Goal: Task Accomplishment & Management: Manage account settings

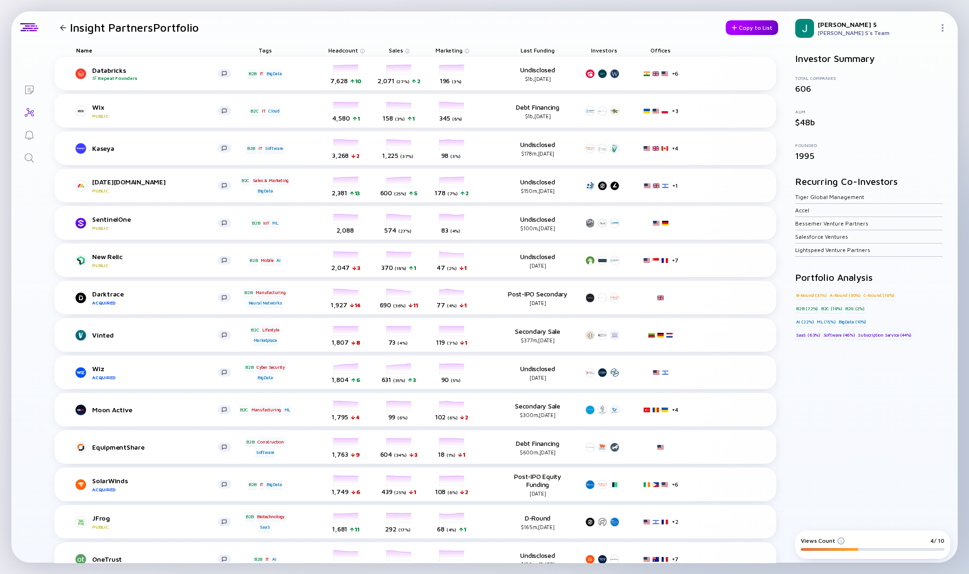
click at [736, 29] on div "Copy to List" at bounding box center [752, 27] width 52 height 15
click at [731, 28] on div at bounding box center [734, 27] width 6 height 5
click at [739, 28] on div "Copy to List" at bounding box center [752, 27] width 52 height 15
click at [758, 54] on div "Name Tags Headcount Sales Marketing Last Funding Investors Offices" at bounding box center [415, 49] width 722 height 13
click at [943, 24] on img at bounding box center [943, 28] width 8 height 8
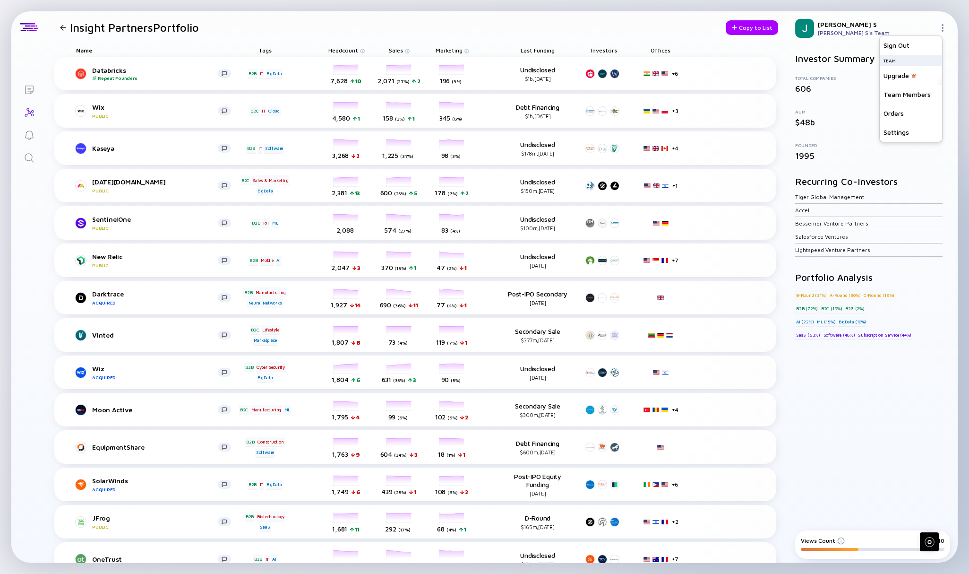
click at [943, 24] on img at bounding box center [943, 28] width 8 height 8
click at [733, 27] on div "Copy to List" at bounding box center [752, 27] width 52 height 15
click at [929, 537] on div "Views Count 6/ 10" at bounding box center [873, 540] width 144 height 7
click at [883, 543] on div "Views Count 6/ 10" at bounding box center [873, 540] width 144 height 7
click at [877, 520] on div "Investor Summary Total Companies 606 AUM $48b Founded 1995 Recurring Co-Investo…" at bounding box center [873, 285] width 170 height 481
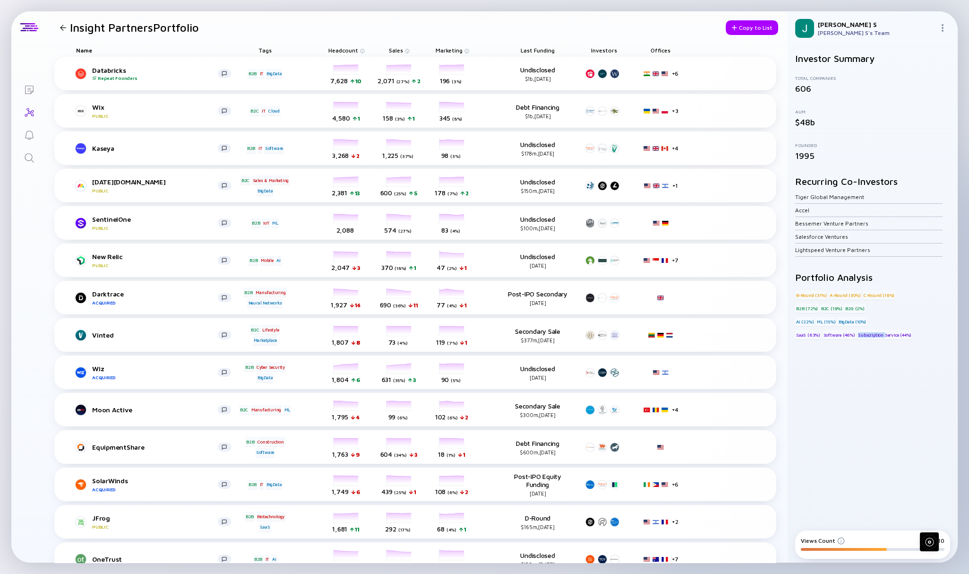
click at [877, 520] on div "Investor Summary Total Companies 606 AUM $48b Founded 1995 Recurring Co-Investo…" at bounding box center [873, 285] width 170 height 481
click at [27, 82] on link "Lists" at bounding box center [28, 88] width 35 height 23
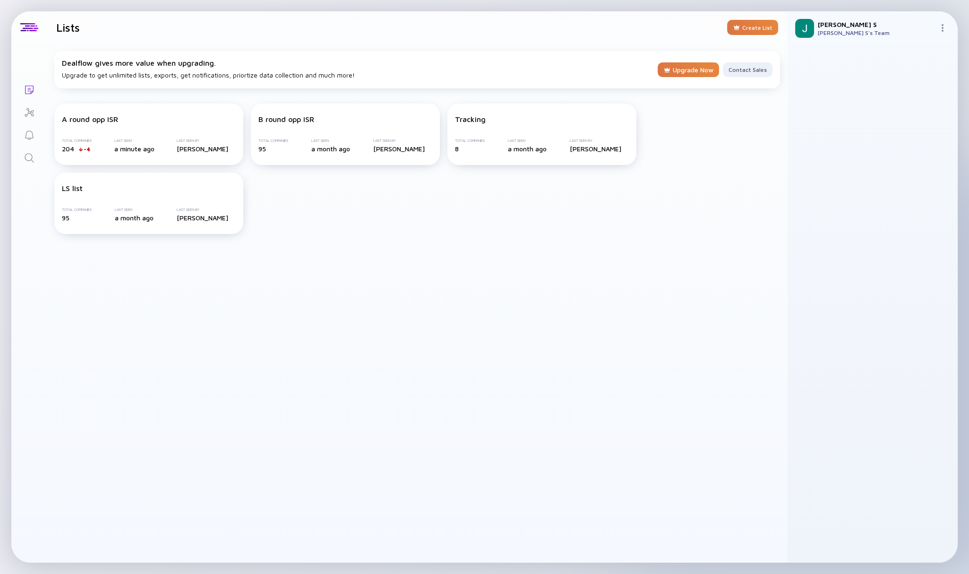
click at [101, 413] on div "Dealflow gives more value when upgrading. Upgrade to get unlimited lists, expor…" at bounding box center [417, 302] width 741 height 519
click at [34, 5] on div "Lists Lists Create List Dealflow gives more value when upgrading. Upgrade to ge…" at bounding box center [484, 287] width 969 height 574
click at [29, 158] on icon "Search" at bounding box center [29, 157] width 11 height 11
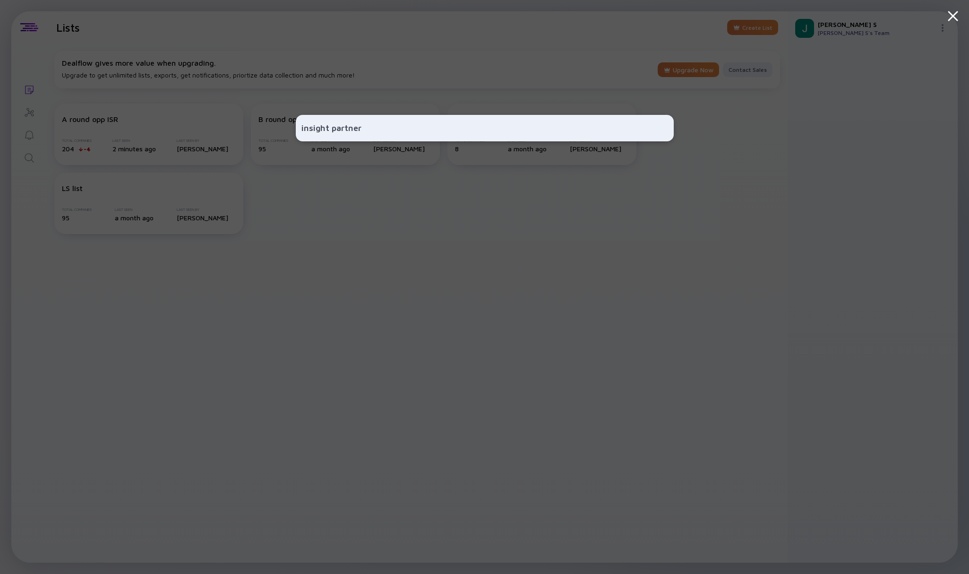
type input "insight partners"
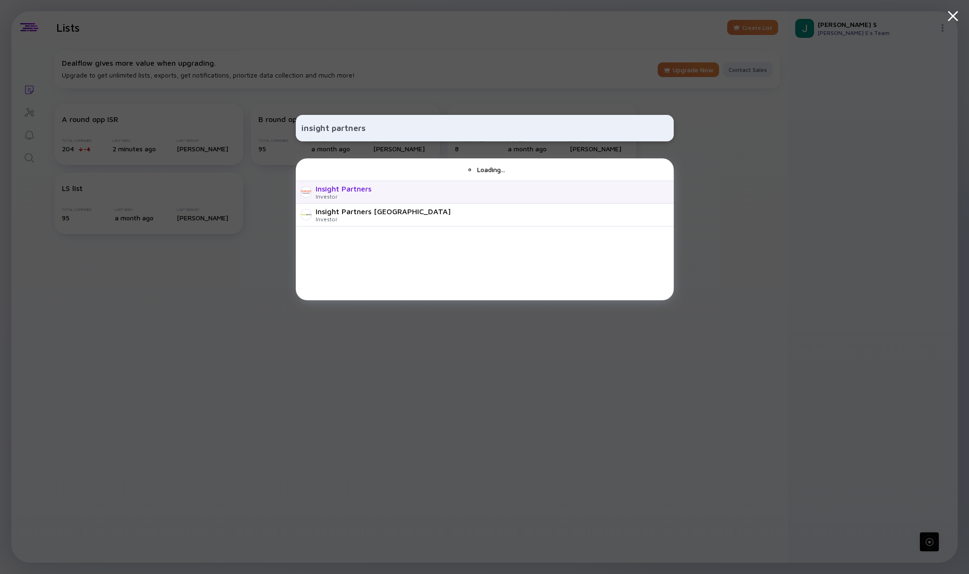
click at [351, 181] on div "Insight Partners Investor" at bounding box center [485, 192] width 378 height 23
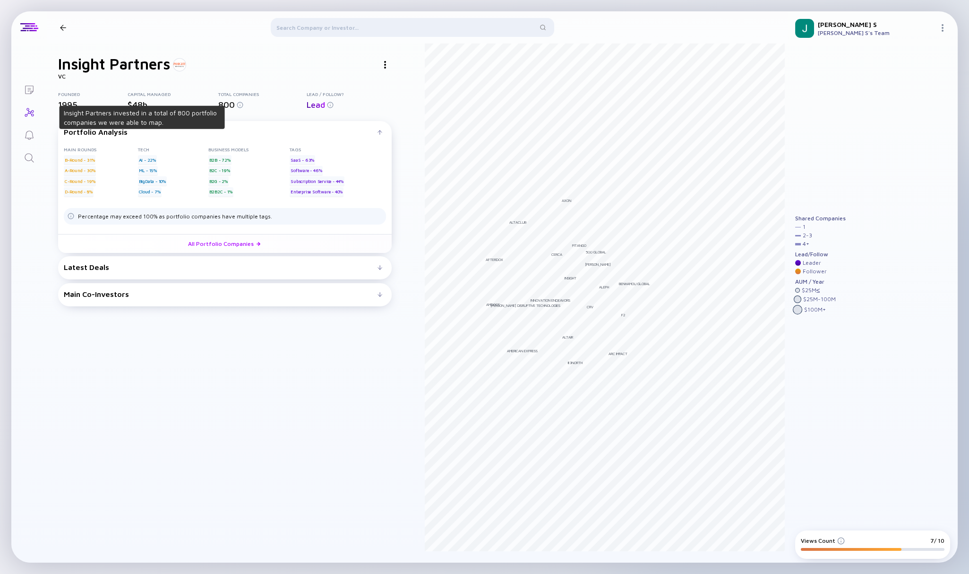
click at [225, 101] on span "800" at bounding box center [226, 105] width 17 height 10
click at [226, 105] on span "800" at bounding box center [226, 105] width 17 height 10
click at [236, 89] on div "Insight Partners VC Founded 1995 Capital Managed $48b Total Companies 800 Lead …" at bounding box center [225, 309] width 334 height 508
click at [238, 100] on div "800" at bounding box center [262, 105] width 88 height 10
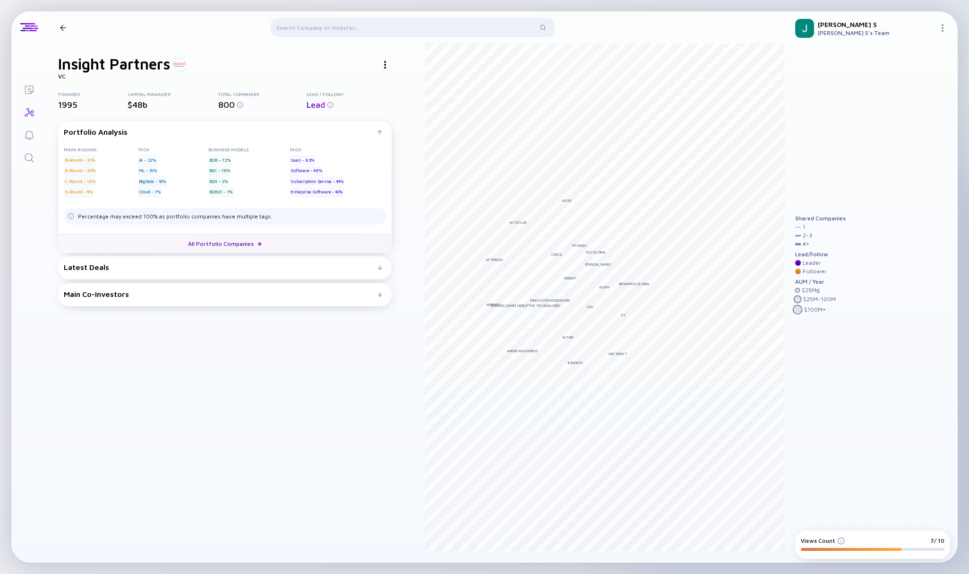
click at [240, 242] on link "All Portfolio Companies" at bounding box center [225, 243] width 334 height 19
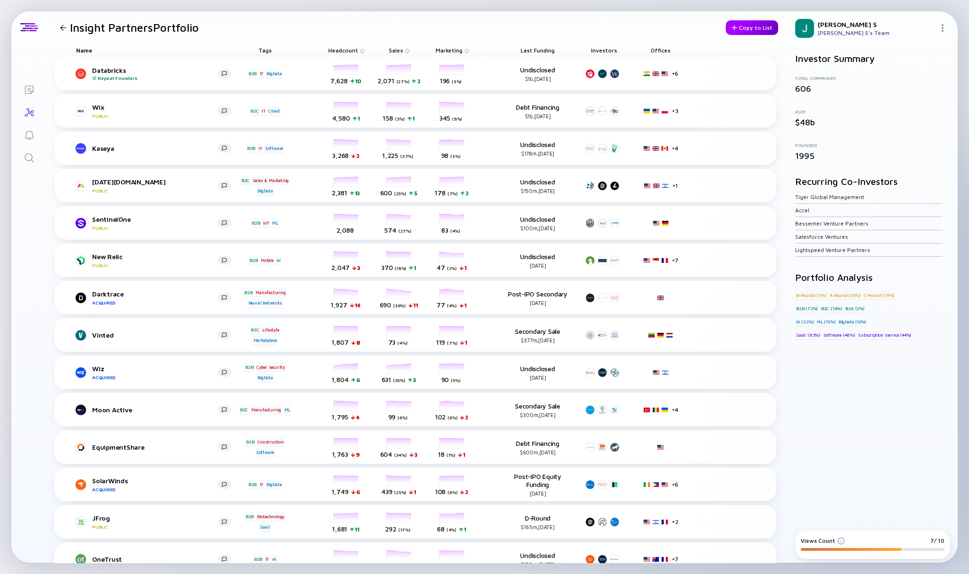
click at [740, 29] on div "Copy to List" at bounding box center [752, 27] width 52 height 15
click at [837, 539] on img at bounding box center [841, 541] width 8 height 8
click at [837, 540] on img at bounding box center [841, 541] width 8 height 8
click at [834, 446] on div "Investor Summary Total Companies 606 AUM $48b Founded 1995 Recurring Co-Investo…" at bounding box center [872, 286] width 155 height 466
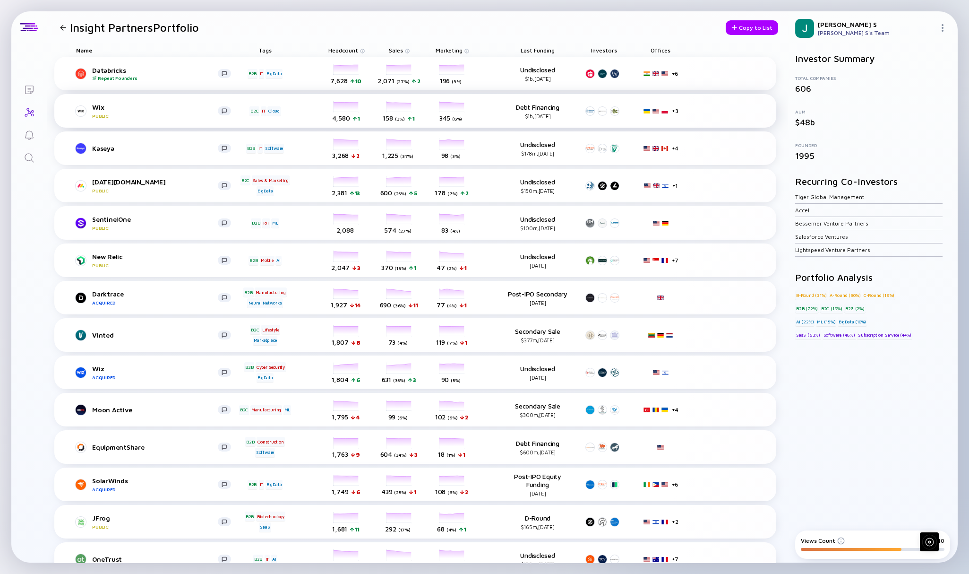
click at [475, 111] on div "marketingColumn-wix 345 ( 8% ) Marketing" at bounding box center [452, 111] width 53 height 26
click at [501, 157] on div "Kaseya B2B IT Software 3,268 2 Headcount 1,225 ( 37% ) Sales 98 ( 3% ) Marketin…" at bounding box center [415, 148] width 722 height 34
click at [742, 29] on div "Copy to List" at bounding box center [752, 27] width 52 height 15
click at [921, 519] on div "Investor Summary Total Companies 606 AUM $48b Founded 1995 Recurring Co-Investo…" at bounding box center [873, 285] width 170 height 481
click at [736, 27] on div "Copy to List" at bounding box center [752, 27] width 52 height 15
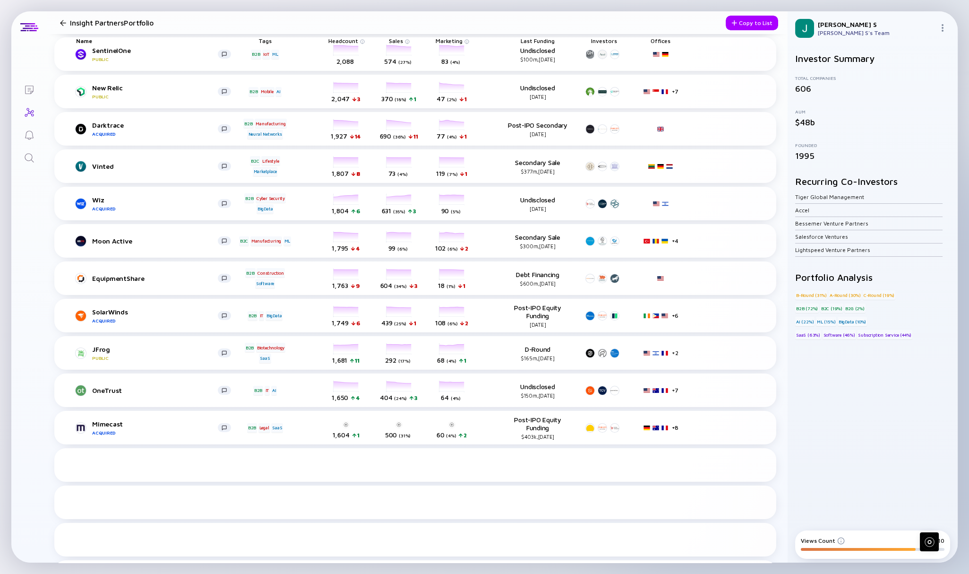
click at [875, 481] on div "Investor Summary Total Companies 606 AUM $48b Founded 1995 Recurring Co-Investo…" at bounding box center [872, 286] width 155 height 466
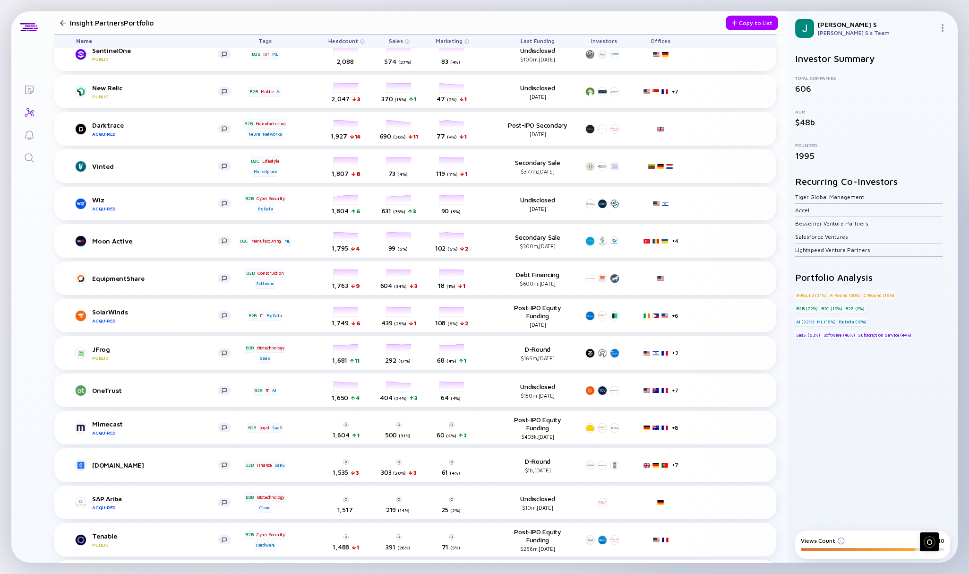
scroll to position [208, 0]
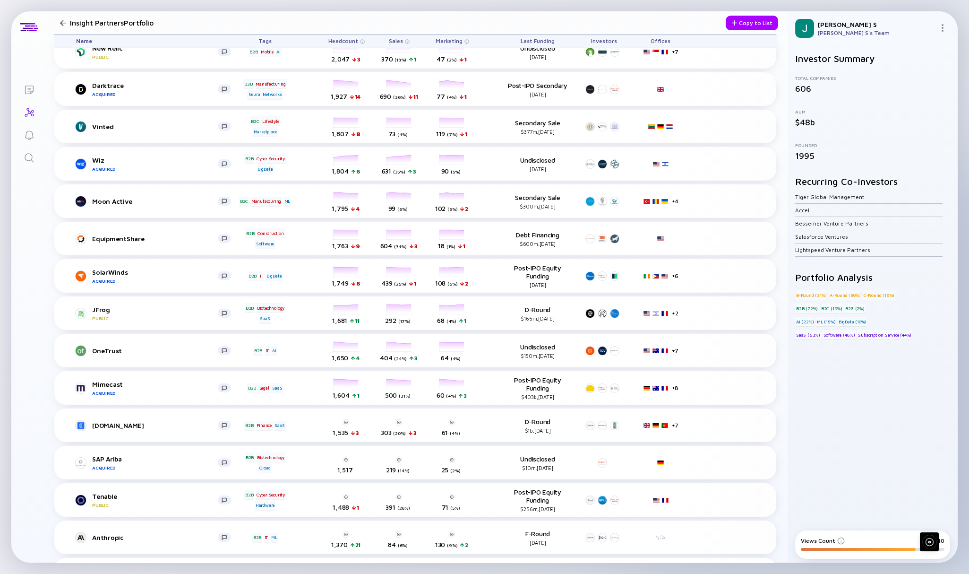
click at [839, 540] on img at bounding box center [841, 541] width 8 height 8
click at [817, 551] on div "Views Count 8/ 10" at bounding box center [872, 544] width 155 height 28
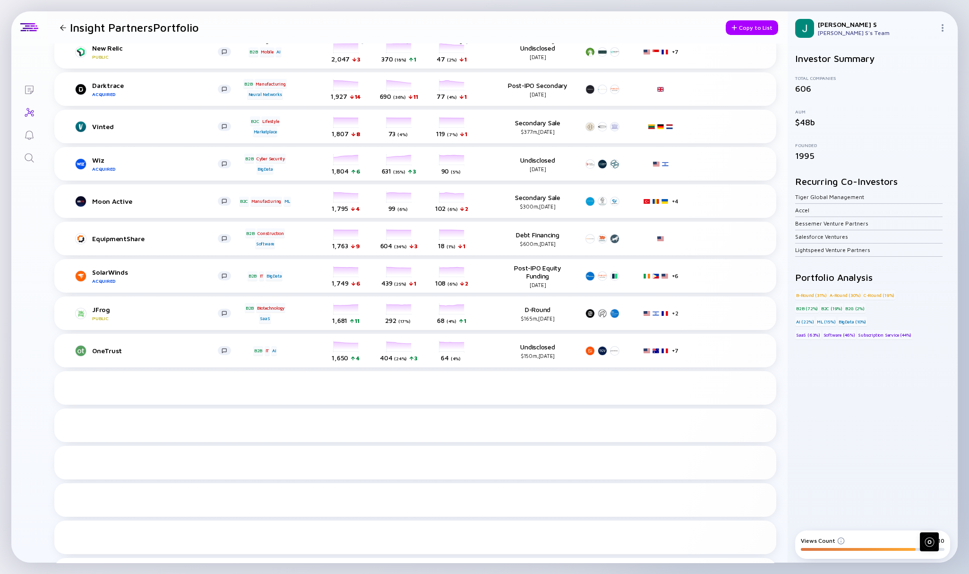
scroll to position [0, 0]
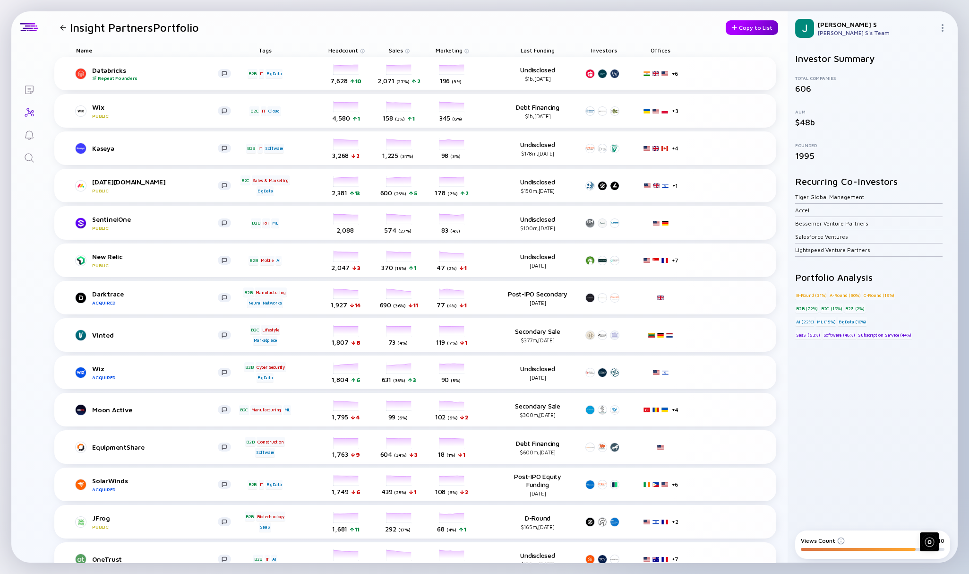
click at [740, 29] on div "Copy to List" at bounding box center [752, 27] width 52 height 15
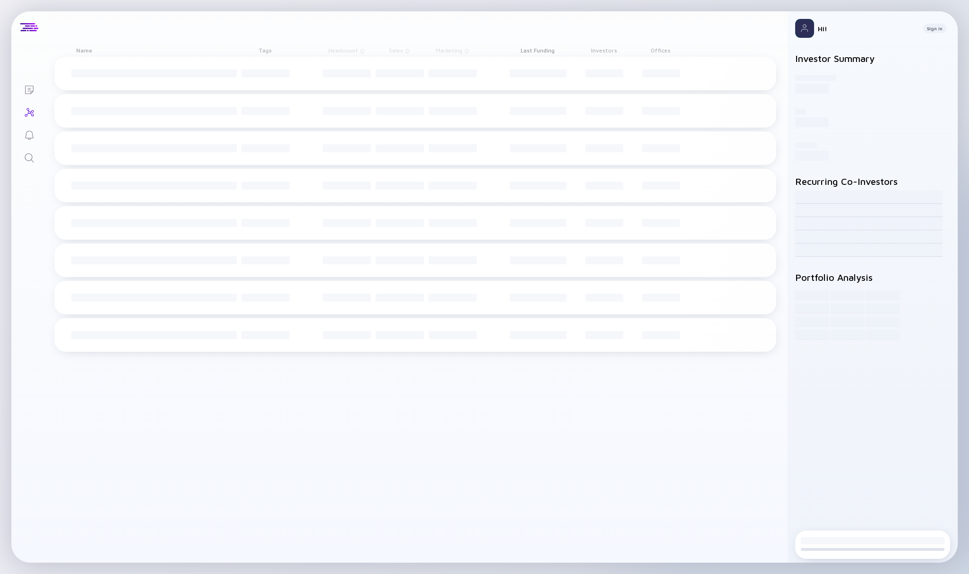
click at [672, 88] on div "load load load load load load load load load load load load load load load load…" at bounding box center [415, 310] width 722 height 506
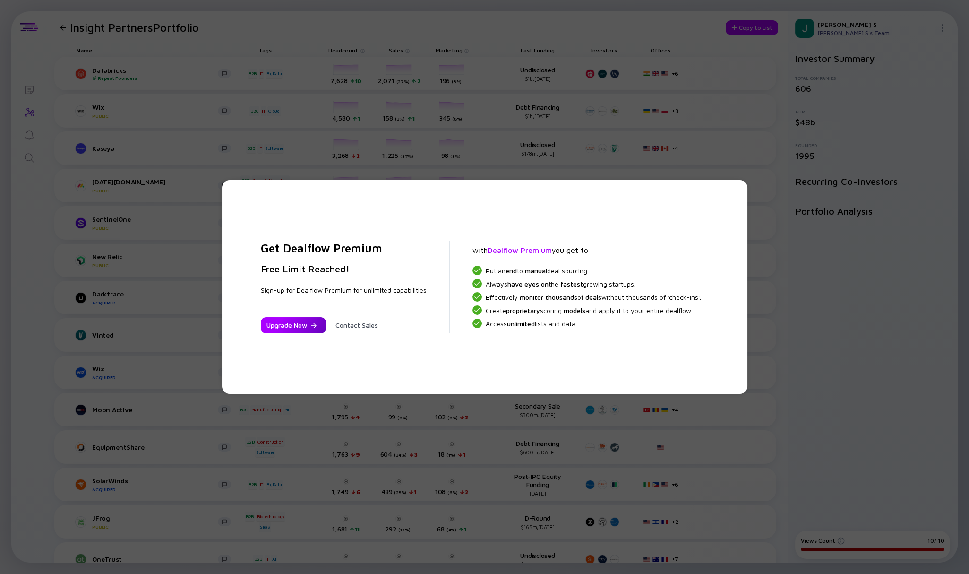
click at [301, 323] on div "Upgrade Now" at bounding box center [293, 325] width 65 height 16
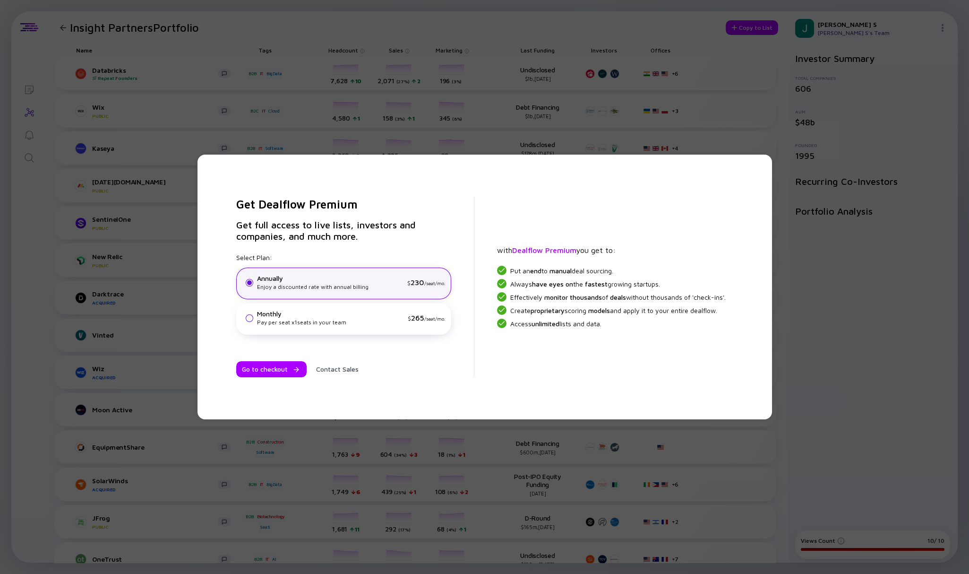
click at [289, 428] on div "Get Dealflow Premium Get full access to live lists, investors and companies, an…" at bounding box center [484, 287] width 969 height 574
click at [333, 436] on div "Get Dealflow Premium Get full access to live lists, investors and companies, an…" at bounding box center [484, 287] width 969 height 574
click at [688, 29] on div "Get Dealflow Premium Get full access to live lists, investors and companies, an…" at bounding box center [484, 287] width 969 height 574
click at [477, 54] on div "Get Dealflow Premium Get full access to live lists, investors and companies, an…" at bounding box center [484, 287] width 969 height 574
click at [442, 77] on div "Get Dealflow Premium Get full access to live lists, investors and companies, an…" at bounding box center [484, 287] width 969 height 574
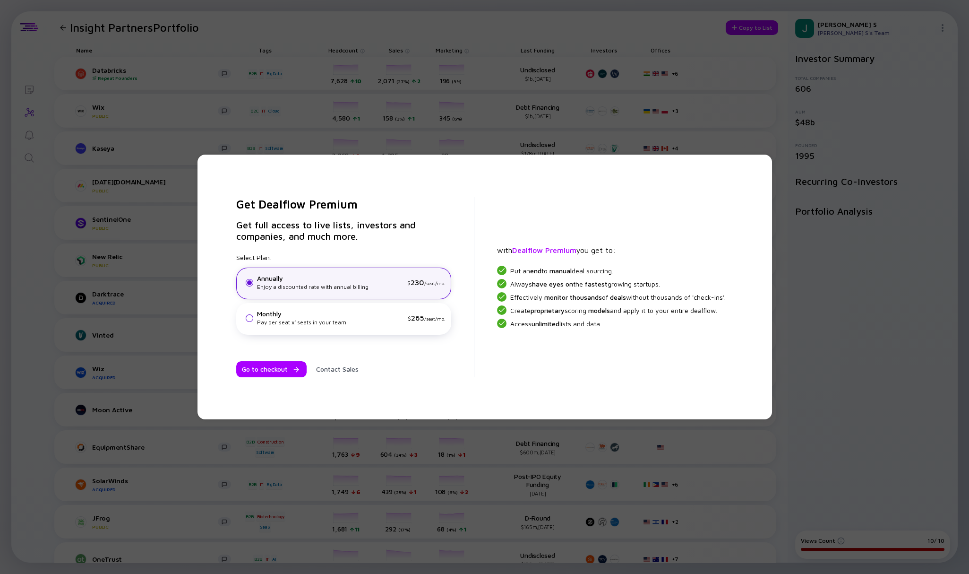
click at [719, 38] on div "Get Dealflow Premium Get full access to live lists, investors and companies, an…" at bounding box center [484, 287] width 969 height 574
click at [627, 30] on div "Get Dealflow Premium Get full access to live lists, investors and companies, an…" at bounding box center [484, 287] width 969 height 574
click at [115, 371] on div "Get Dealflow Premium Get full access to live lists, investors and companies, an…" at bounding box center [484, 287] width 969 height 574
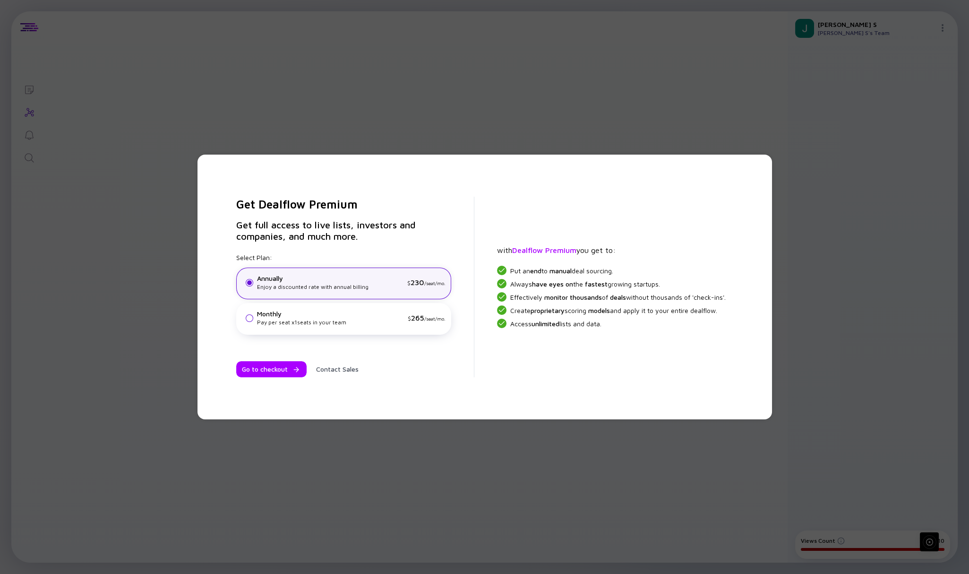
click at [943, 25] on div "Get Dealflow Premium Get full access to live lists, investors and companies, an…" at bounding box center [484, 287] width 969 height 574
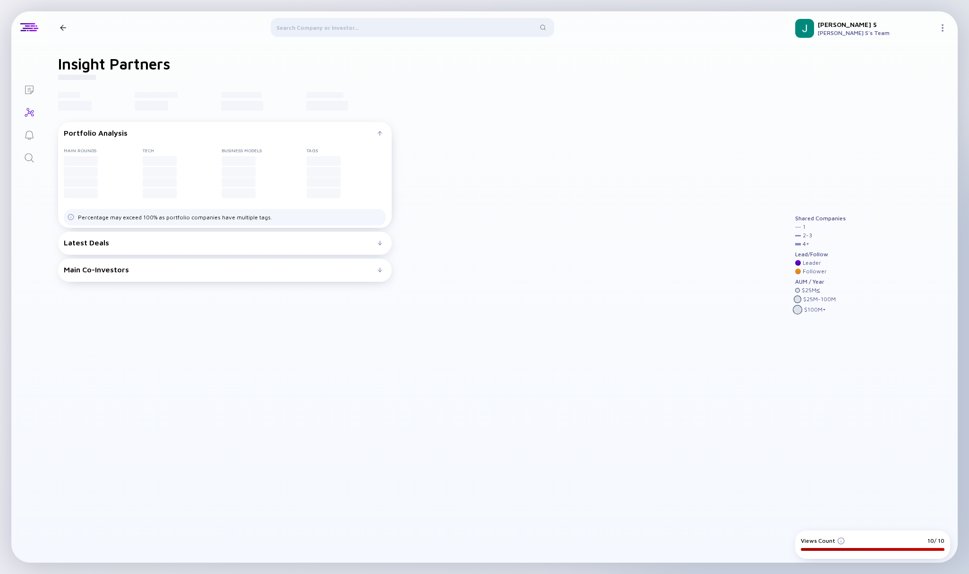
click at [944, 29] on img at bounding box center [943, 28] width 8 height 8
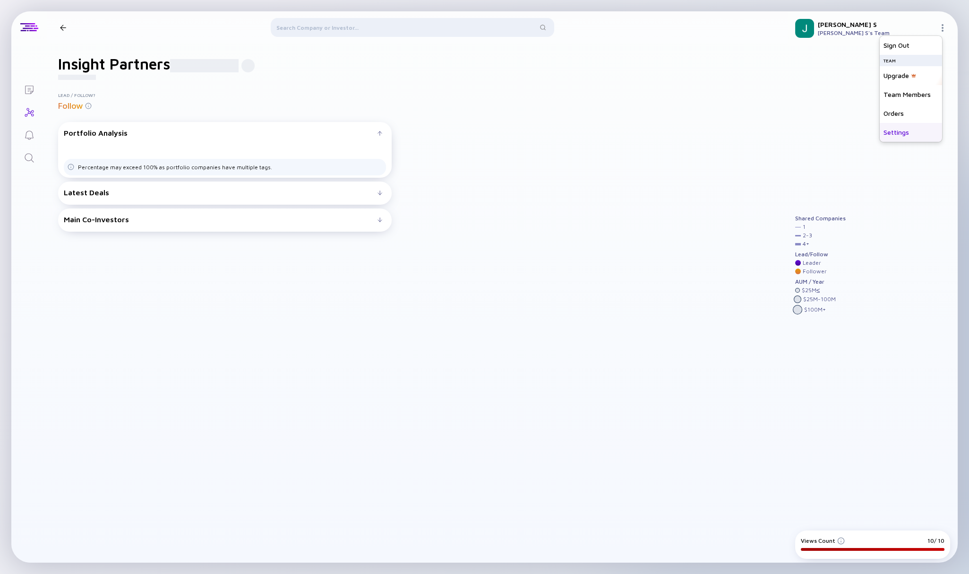
click at [893, 132] on div "Settings" at bounding box center [911, 132] width 62 height 19
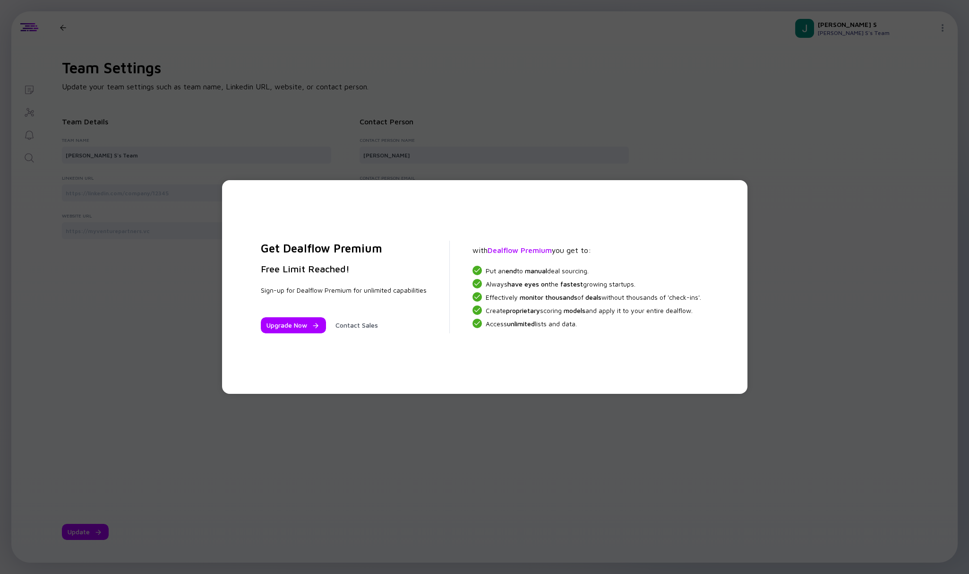
click at [744, 187] on div "Get Dealflow Premium Free Limit Reached! Sign-up for Dealflow Premium for unlim…" at bounding box center [484, 287] width 525 height 214
click at [501, 249] on span "Dealflow Premium" at bounding box center [520, 250] width 64 height 9
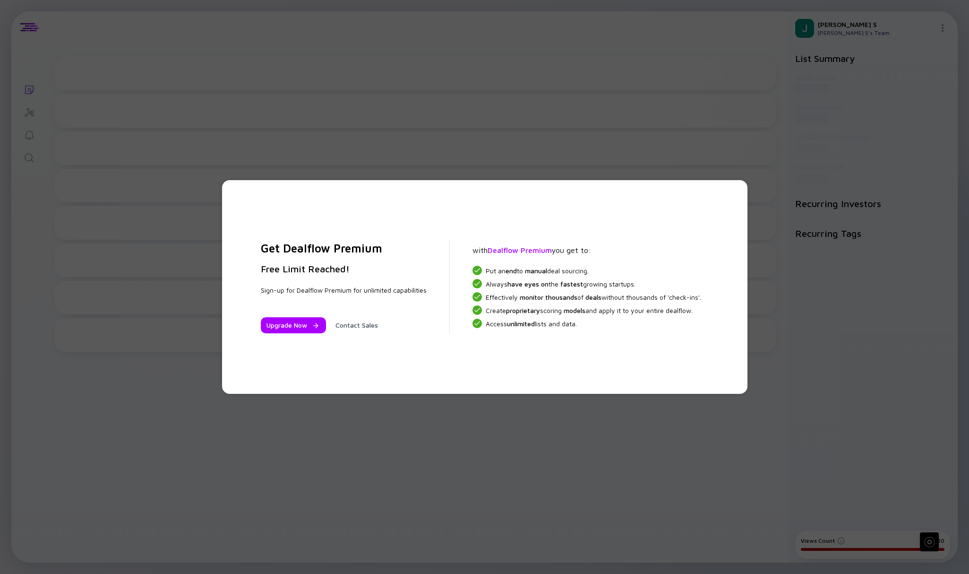
click at [945, 30] on div "Get Dealflow Premium Free Limit Reached! Sign-up for Dealflow Premium for unlim…" at bounding box center [484, 287] width 969 height 574
click at [155, 73] on div "Get Dealflow Premium Free Limit Reached! Sign-up for Dealflow Premium for unlim…" at bounding box center [484, 287] width 969 height 574
click at [486, 271] on span "Put an end to manual deal sourcing." at bounding box center [537, 271] width 103 height 8
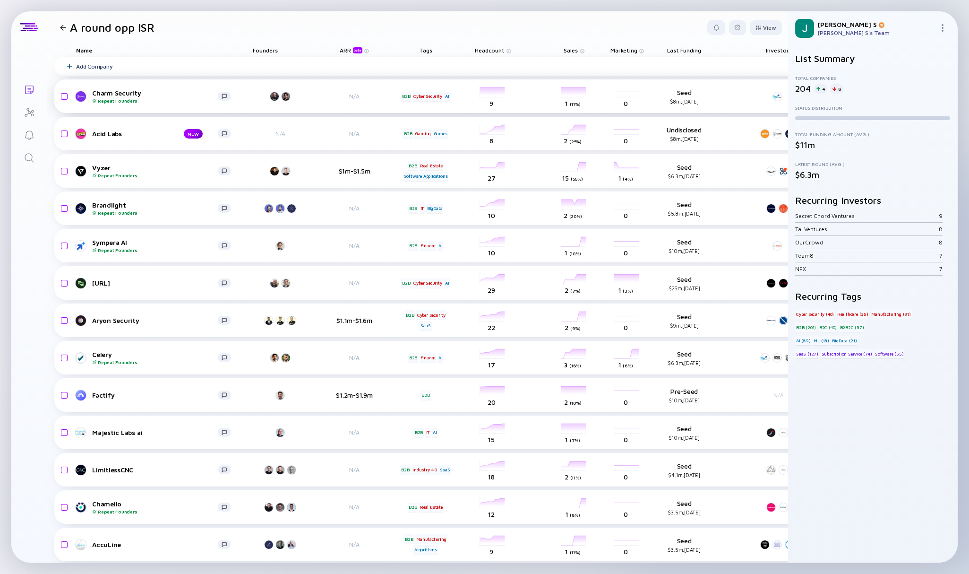
click at [548, 94] on div "salesColumn-charm-security 1 ( 11% ) Sales" at bounding box center [574, 96] width 53 height 26
click at [31, 158] on icon "Search" at bounding box center [29, 157] width 11 height 11
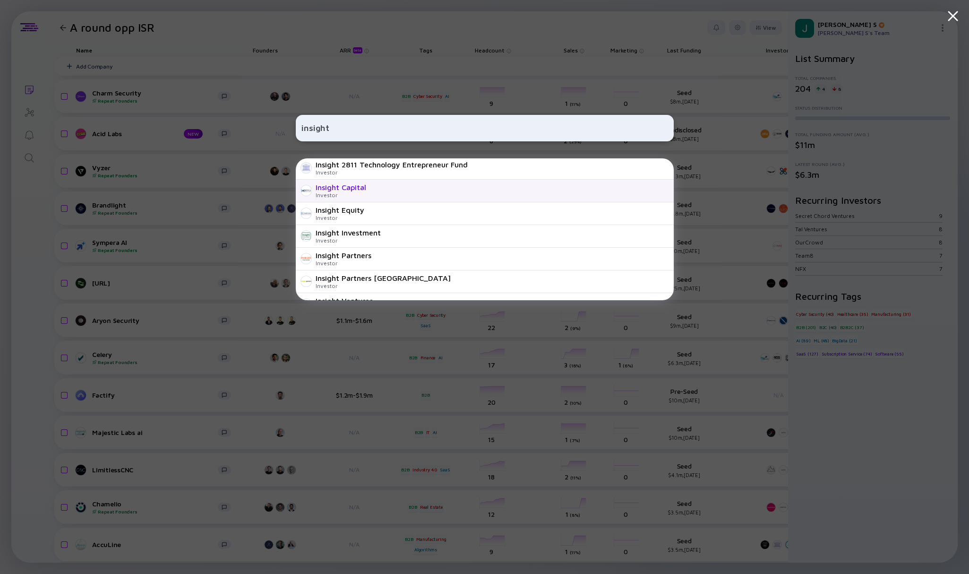
scroll to position [72, 0]
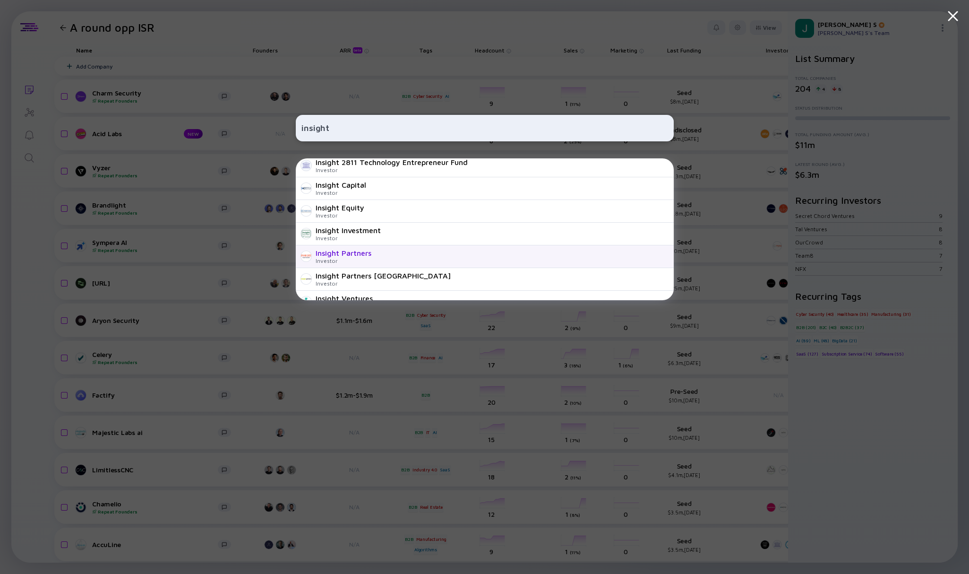
type input "insight"
click at [364, 253] on div "Insight Partners" at bounding box center [344, 253] width 56 height 9
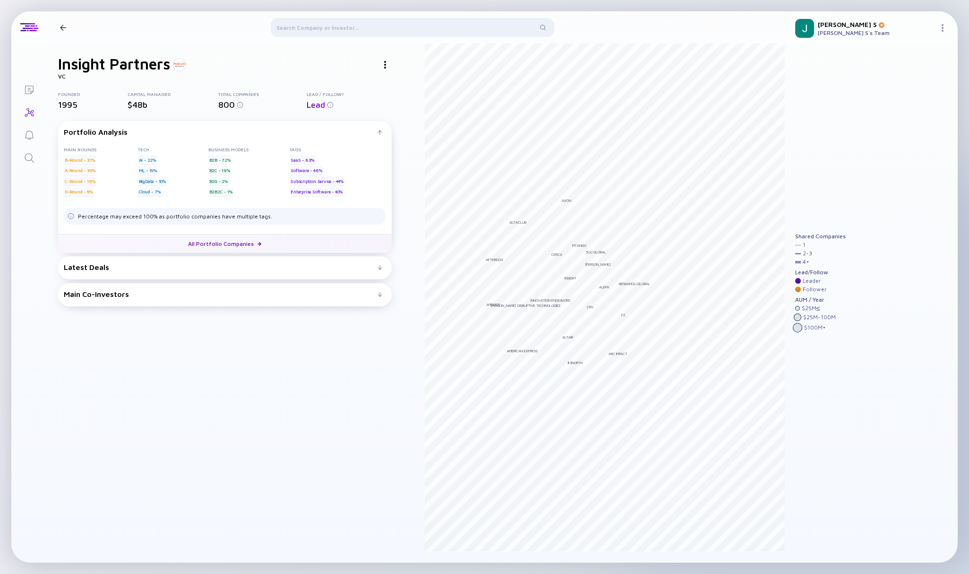
click at [224, 241] on link "All Portfolio Companies" at bounding box center [225, 243] width 334 height 19
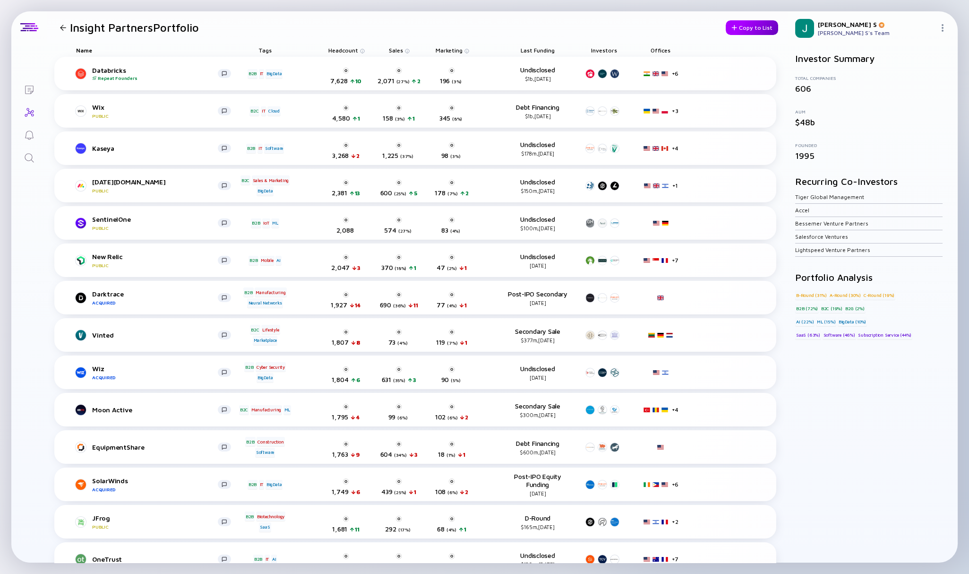
click at [751, 25] on div "Copy to List" at bounding box center [752, 27] width 52 height 15
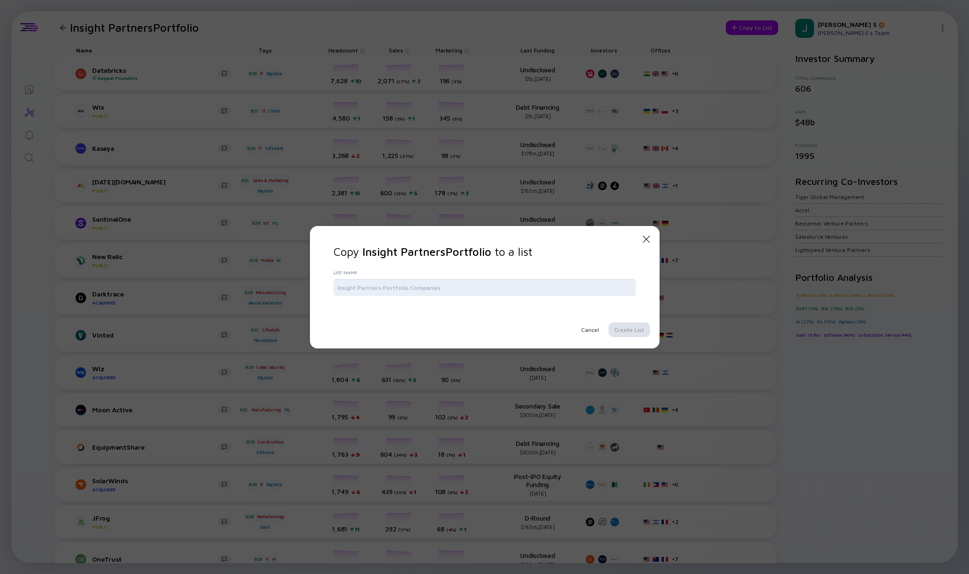
click at [425, 290] on input "text" at bounding box center [484, 287] width 295 height 9
click at [433, 294] on div at bounding box center [485, 287] width 302 height 17
click at [416, 286] on input "text" at bounding box center [484, 287] width 295 height 9
click at [497, 260] on div "Copy Insight Partners Portfolio to a list List Name Cancel Create List" at bounding box center [485, 291] width 302 height 92
click at [413, 279] on div at bounding box center [485, 287] width 302 height 17
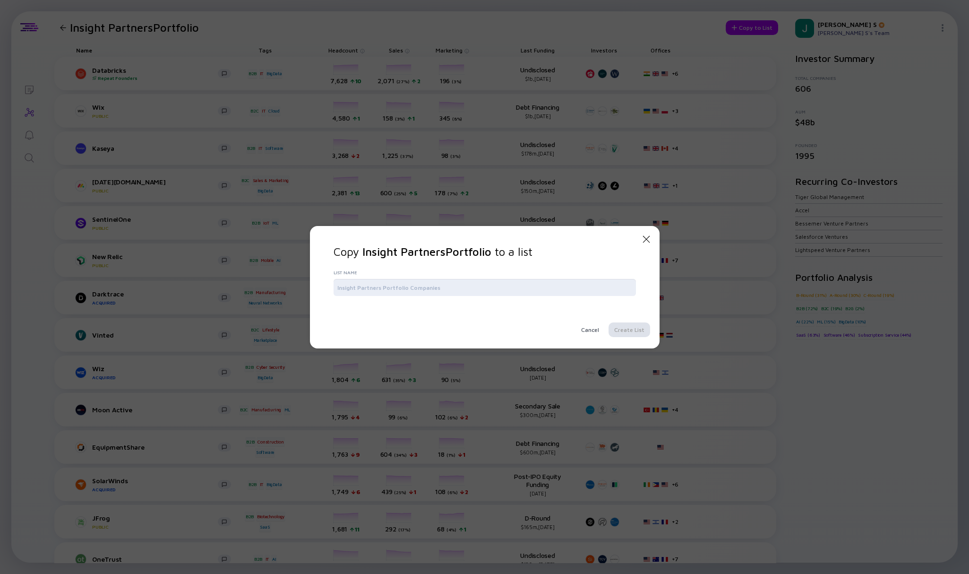
click at [392, 290] on input "text" at bounding box center [484, 287] width 295 height 9
type input "Insight List"
click at [621, 327] on div "Create List" at bounding box center [630, 329] width 42 height 15
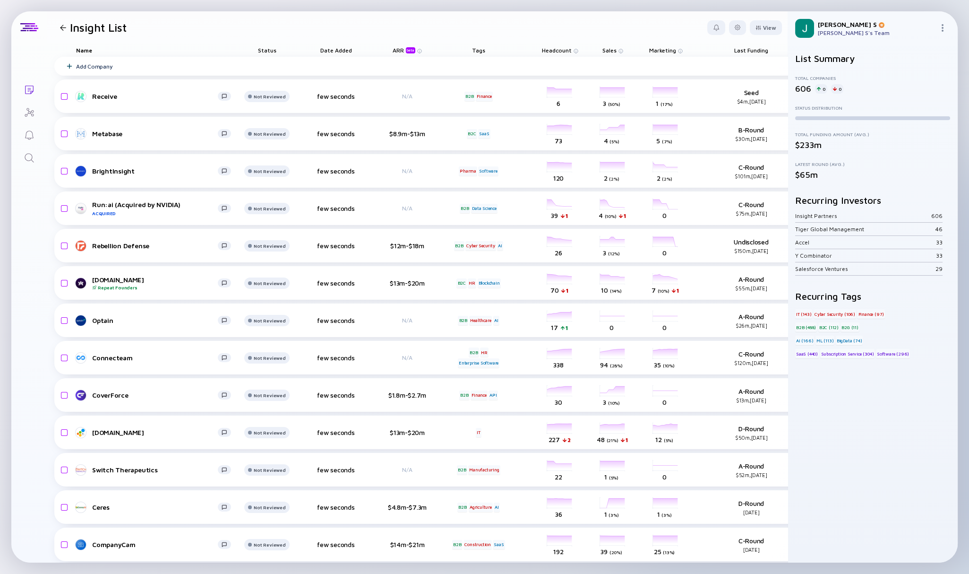
click at [393, 48] on div "ARR beta" at bounding box center [405, 50] width 25 height 7
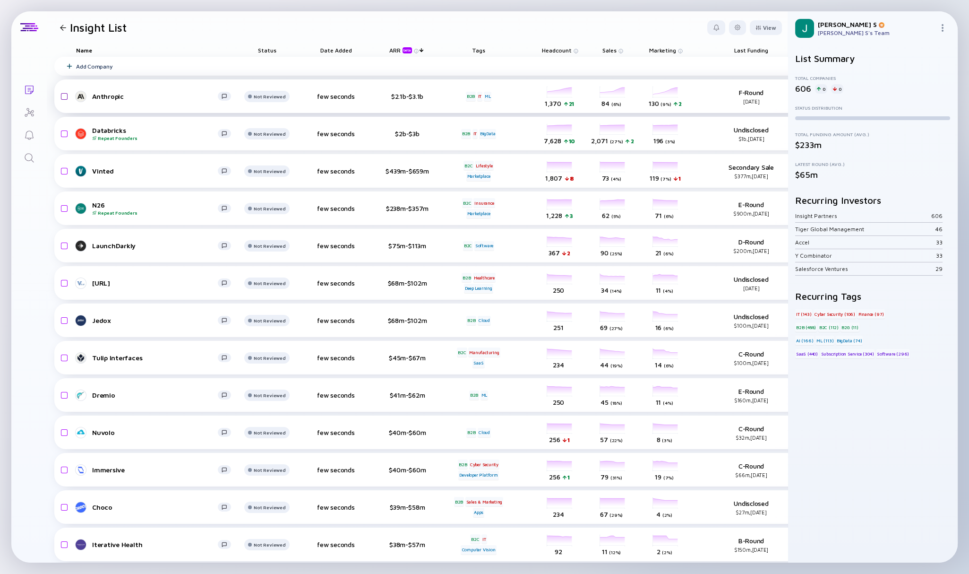
click at [61, 99] on input "checkbox" at bounding box center [62, 97] width 11 height 22
checkbox input "true"
click at [66, 136] on input "checkbox" at bounding box center [62, 134] width 11 height 22
checkbox input "true"
click at [65, 172] on input "checkbox" at bounding box center [62, 171] width 11 height 22
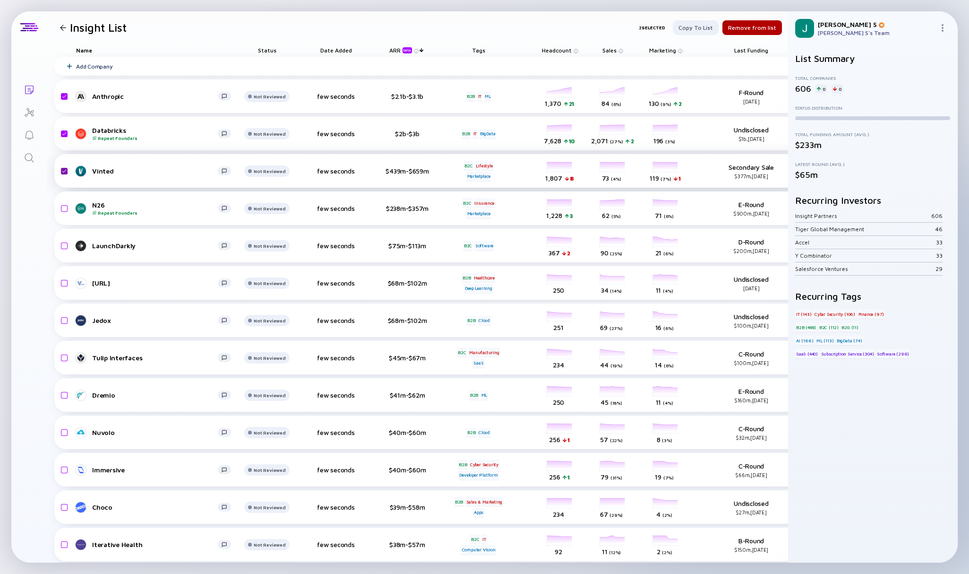
checkbox input "true"
click at [66, 205] on input "checkbox" at bounding box center [62, 209] width 11 height 22
checkbox input "true"
click at [62, 246] on input "checkbox" at bounding box center [62, 246] width 11 height 22
checkbox input "true"
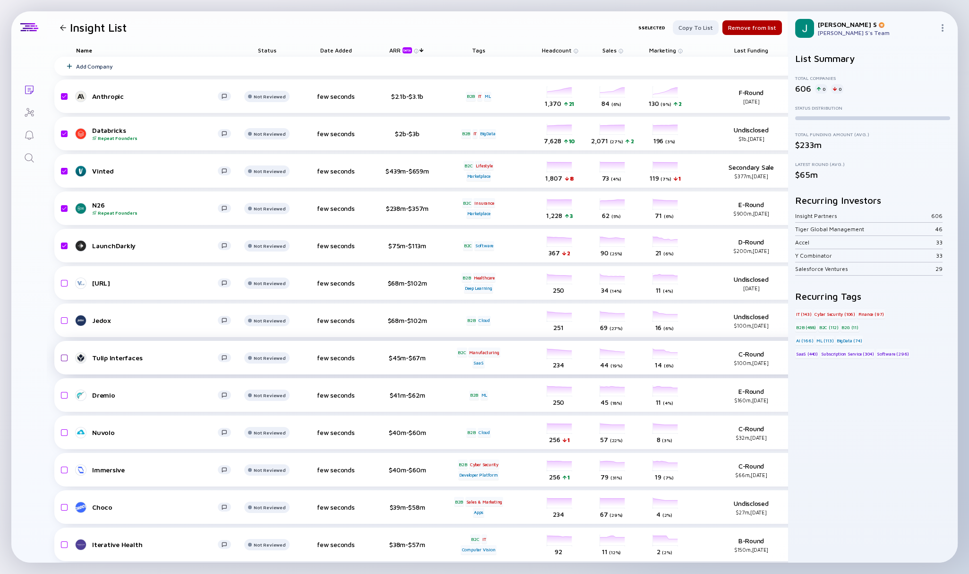
click at [65, 359] on input "checkbox" at bounding box center [62, 358] width 11 height 22
checkbox input "true"
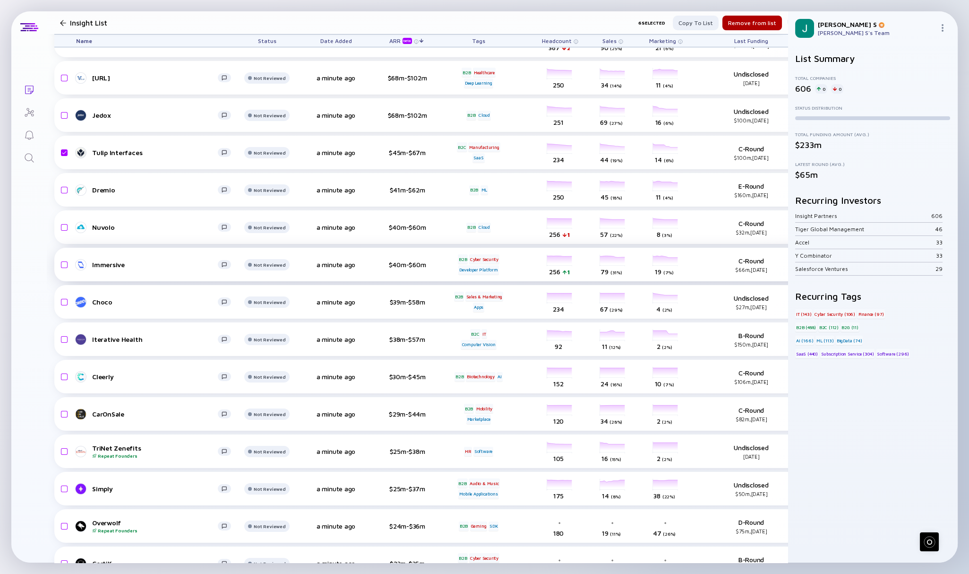
scroll to position [217, 0]
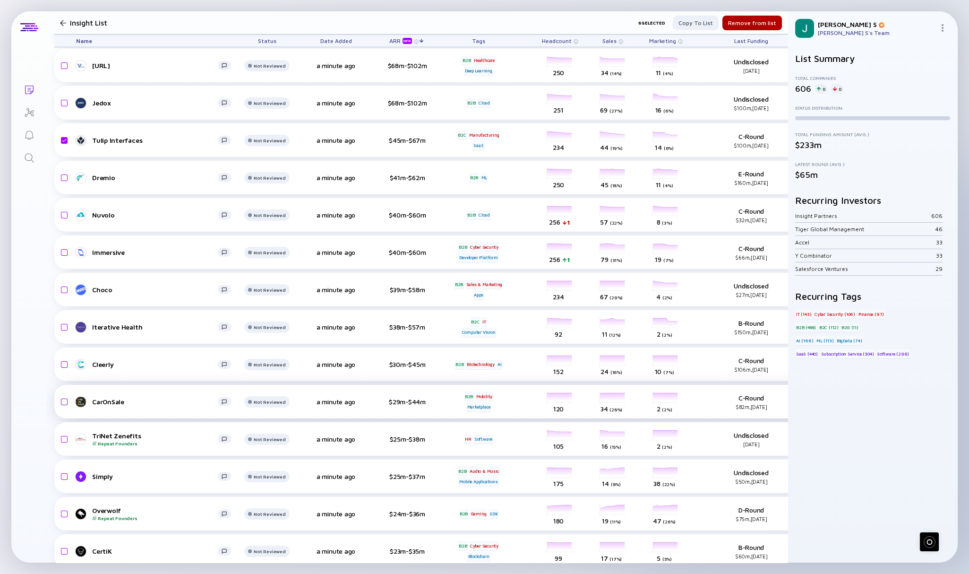
click at [66, 400] on input "checkbox" at bounding box center [62, 402] width 11 height 22
checkbox input "true"
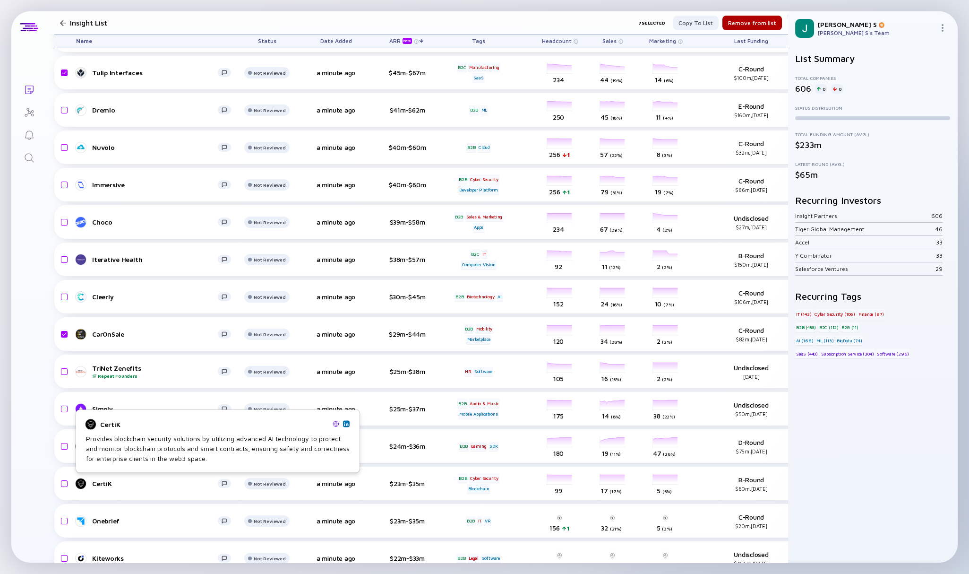
scroll to position [285, 0]
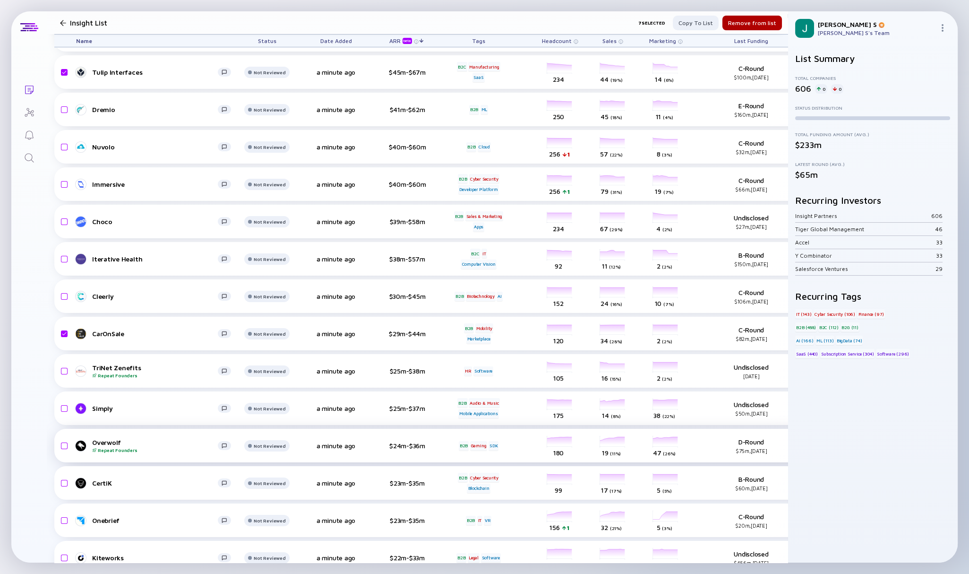
click at [66, 444] on input "checkbox" at bounding box center [62, 446] width 11 height 22
checkbox input "true"
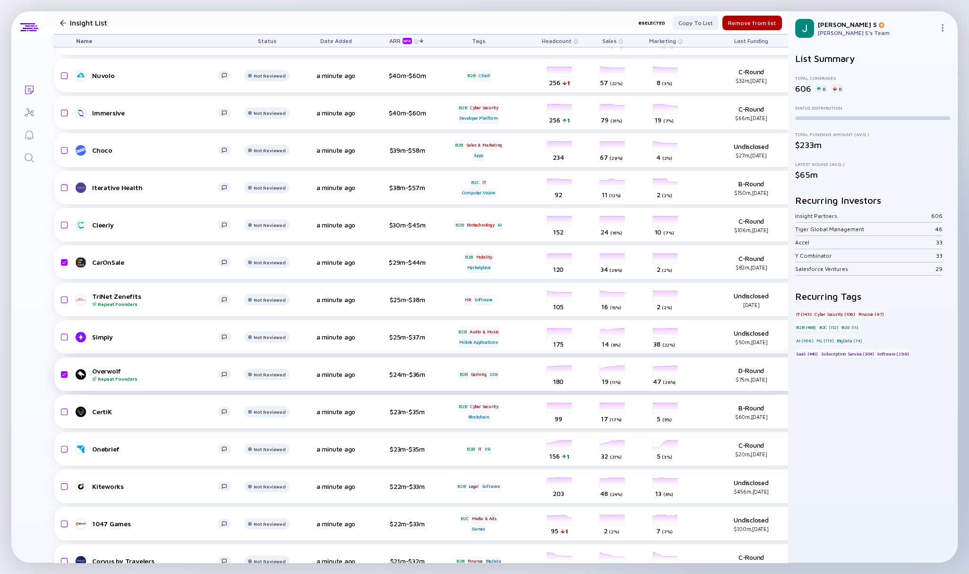
scroll to position [357, 0]
click at [759, 20] on div "Remove from list" at bounding box center [753, 23] width 60 height 15
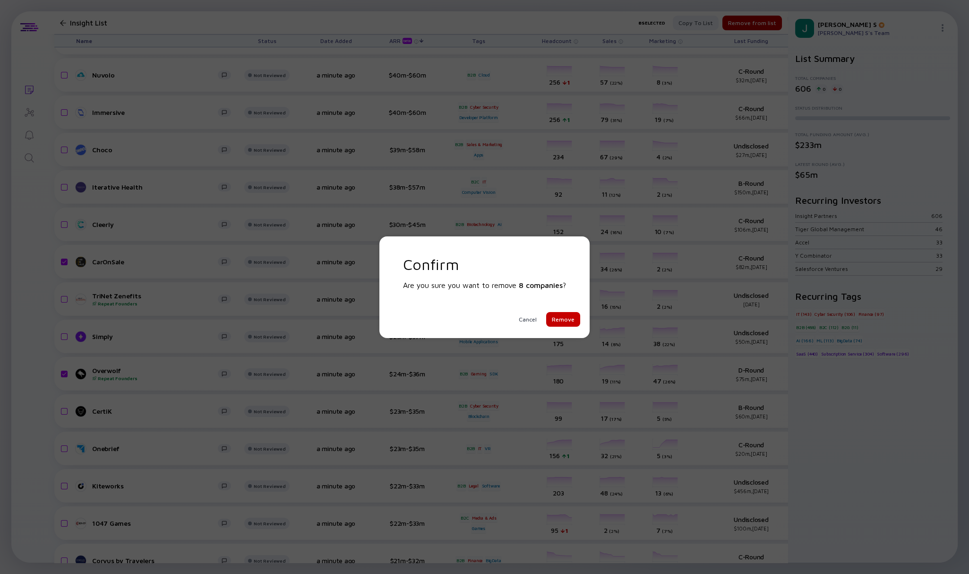
click at [559, 315] on div "Remove" at bounding box center [563, 319] width 34 height 15
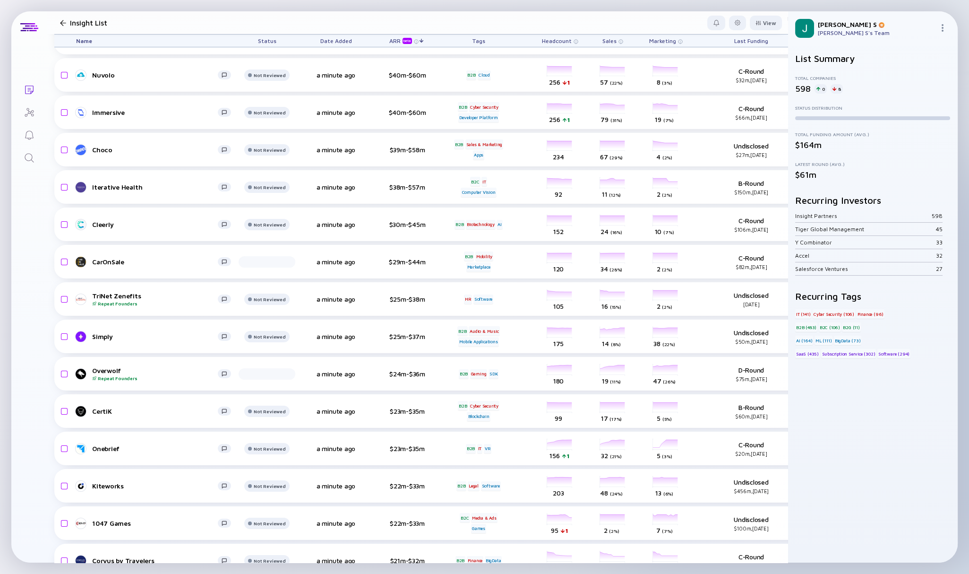
checkbox input "false"
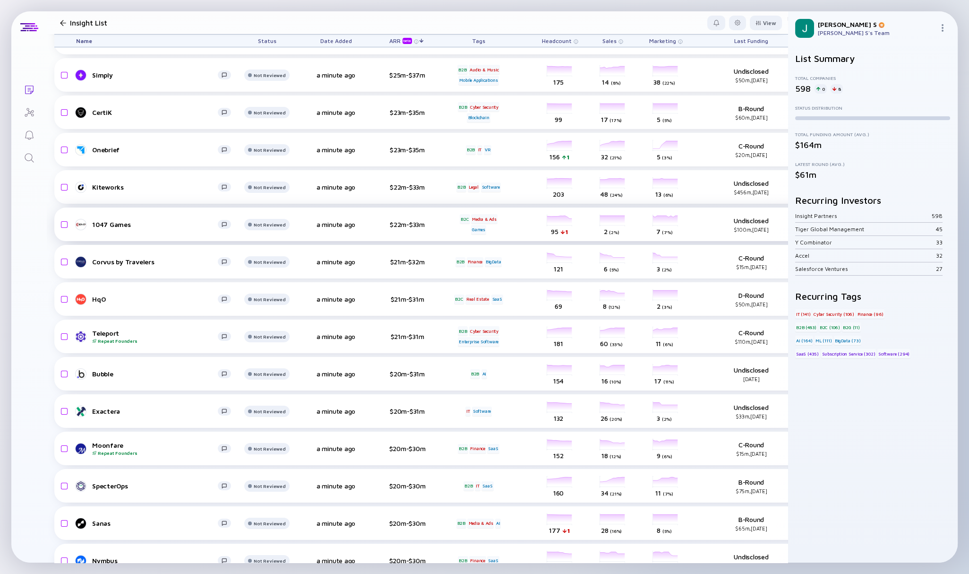
scroll to position [189, 0]
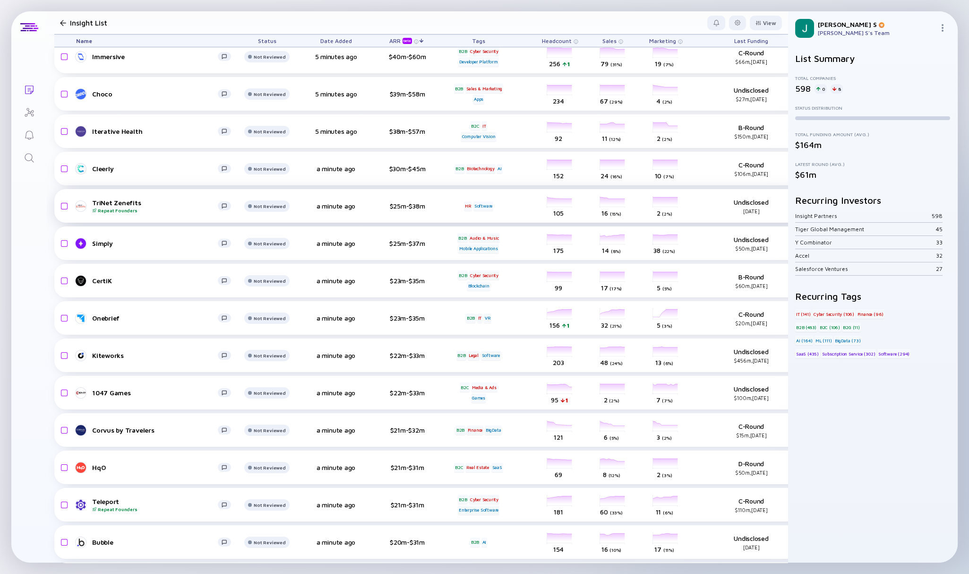
click at [176, 207] on div "Repeat Founders" at bounding box center [155, 210] width 126 height 6
